Goal: Understand process/instructions

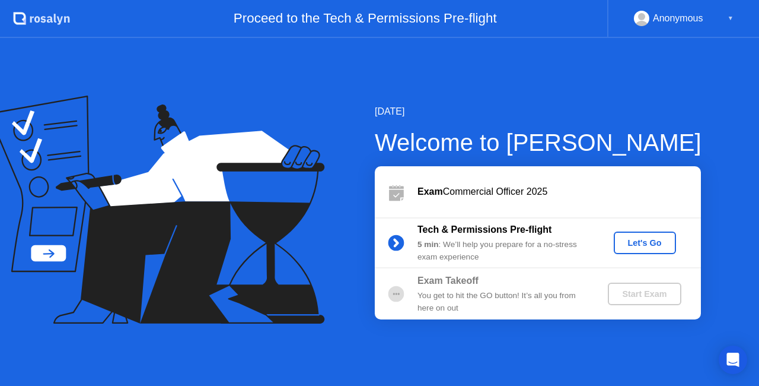
click at [655, 246] on div "Let's Go" at bounding box center [645, 242] width 53 height 9
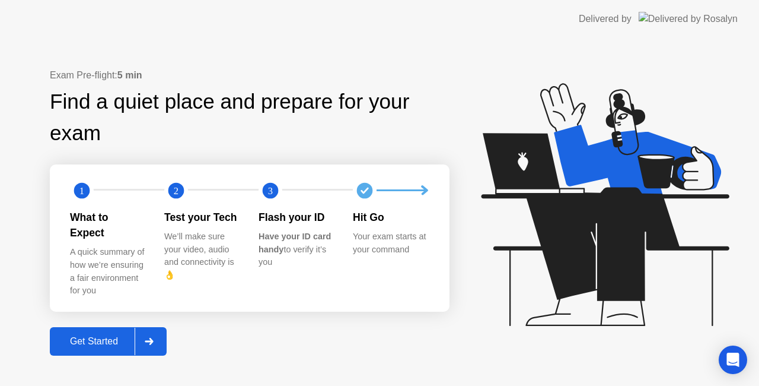
click at [101, 336] on div "Get Started" at bounding box center [93, 341] width 81 height 11
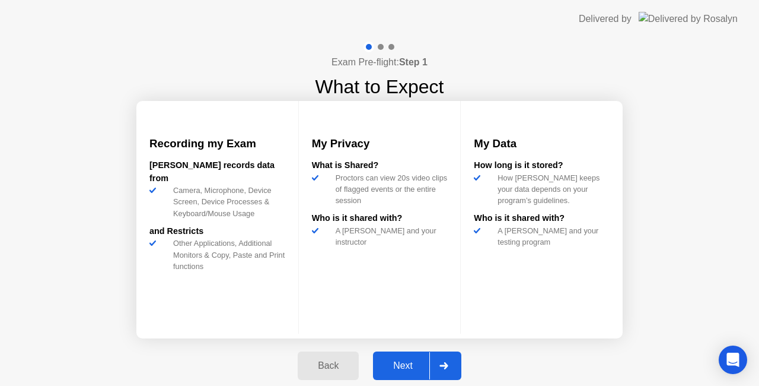
click at [401, 368] on div "Next" at bounding box center [403, 365] width 53 height 11
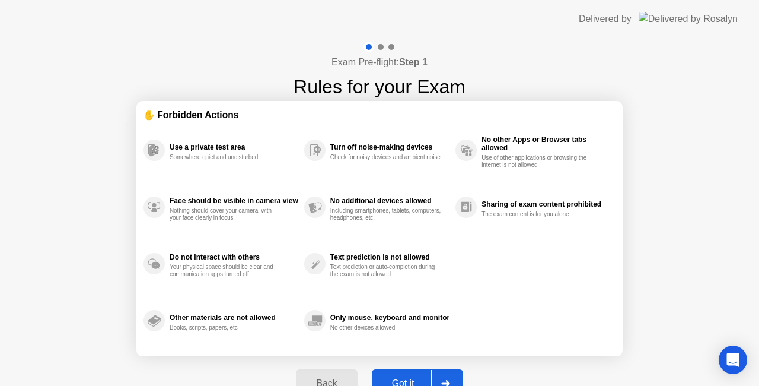
click at [402, 378] on div "Got it" at bounding box center [403, 383] width 56 height 11
select select "Available cameras"
select select "Available speakers"
select select "Available microphones"
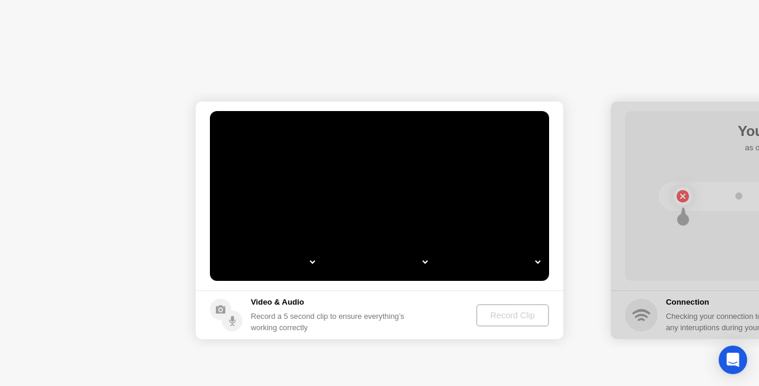
select select "**********"
select select "*******"
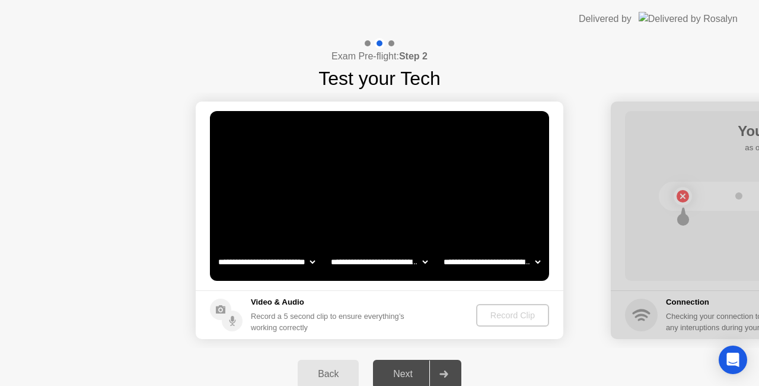
click at [402, 377] on div "Next" at bounding box center [403, 373] width 53 height 11
click at [223, 308] on icon at bounding box center [220, 309] width 9 height 8
click at [448, 368] on div at bounding box center [443, 373] width 28 height 27
click at [403, 370] on div "Next" at bounding box center [403, 373] width 53 height 11
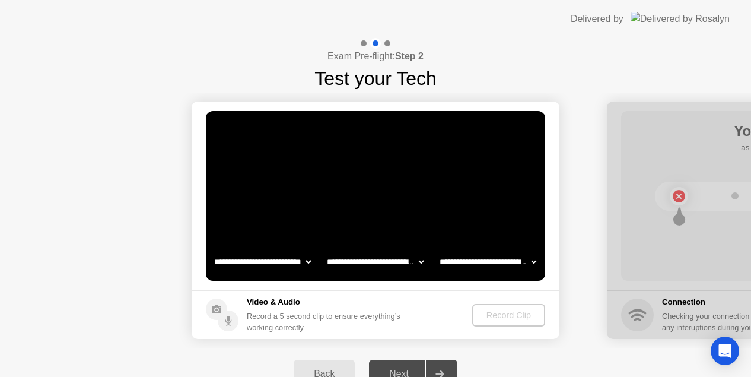
click at [401, 368] on div "Next" at bounding box center [399, 373] width 53 height 11
click at [503, 314] on div "Record Clip" at bounding box center [508, 314] width 63 height 9
click at [510, 311] on div "Record Clip" at bounding box center [508, 314] width 63 height 9
click at [222, 313] on circle at bounding box center [228, 320] width 21 height 21
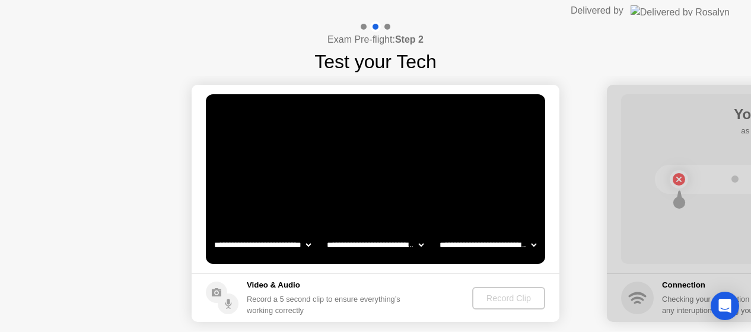
click at [501, 298] on div "Record Clip" at bounding box center [508, 298] width 63 height 9
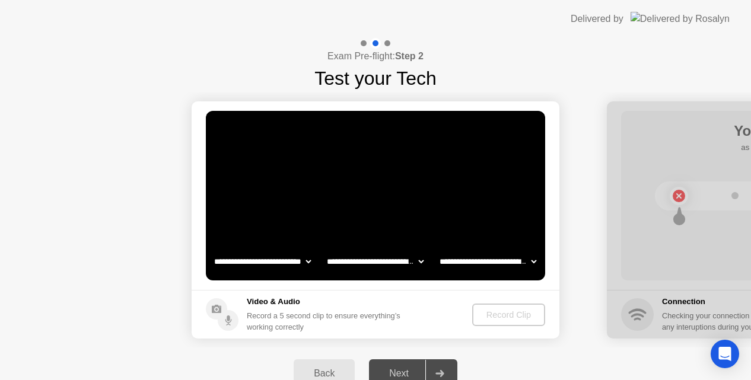
click at [367, 44] on div at bounding box center [375, 43] width 34 height 11
click at [415, 368] on div "Next" at bounding box center [399, 373] width 53 height 11
